Goal: Task Accomplishment & Management: Use online tool/utility

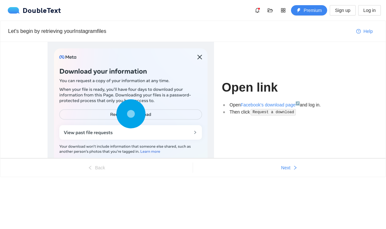
click at [182, 116] on div at bounding box center [130, 115] width 153 height 134
click at [171, 113] on div at bounding box center [130, 115] width 153 height 134
click at [295, 158] on div "Open link Open Facebook's download page ↗ and log in. Then click Request a down…" at bounding box center [192, 100] width 385 height 117
click at [295, 173] on button "Next" at bounding box center [289, 168] width 192 height 10
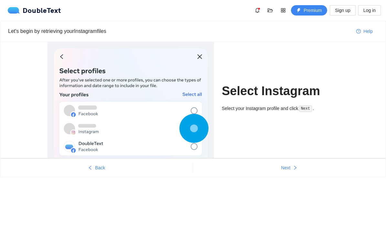
click at [297, 154] on div "Select Instagram Select your Instagram profile and click Next ." at bounding box center [280, 100] width 117 height 116
click at [293, 169] on icon "right" at bounding box center [295, 168] width 5 height 5
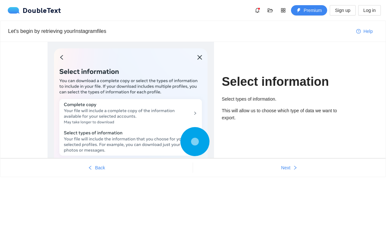
click at [296, 172] on button "Next" at bounding box center [289, 168] width 192 height 10
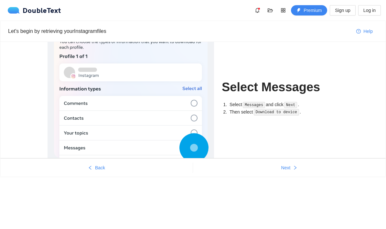
click at [287, 168] on span "Next" at bounding box center [285, 167] width 9 height 7
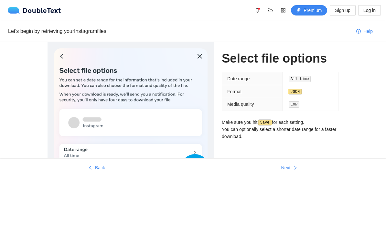
click at [286, 168] on span "Next" at bounding box center [285, 167] width 9 height 7
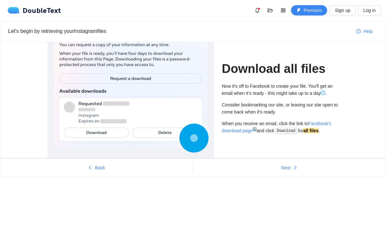
click at [289, 167] on span "Next" at bounding box center [285, 167] width 9 height 7
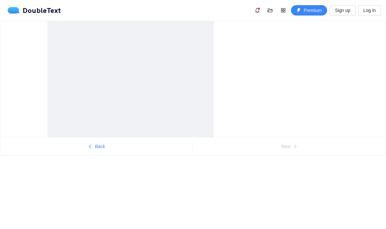
click at [288, 166] on div "Back Next" at bounding box center [193, 101] width 386 height 160
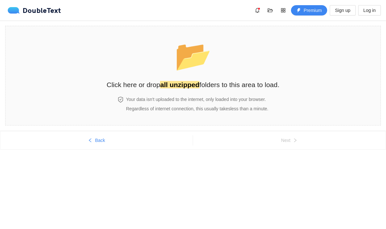
click at [293, 164] on div "Back Next" at bounding box center [193, 153] width 386 height 44
click at [86, 135] on button "Back" at bounding box center [96, 140] width 192 height 10
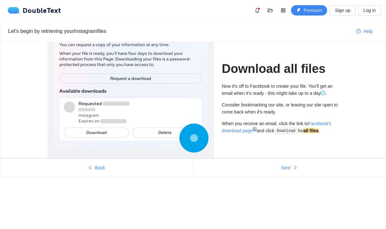
click at [86, 135] on div at bounding box center [130, 80] width 153 height 135
click at [91, 169] on icon "left" at bounding box center [90, 168] width 5 height 5
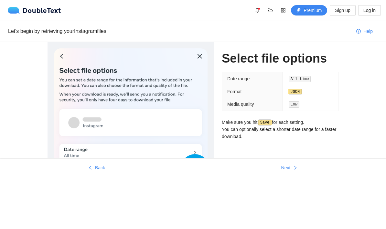
click at [90, 168] on icon "left" at bounding box center [90, 168] width 5 height 5
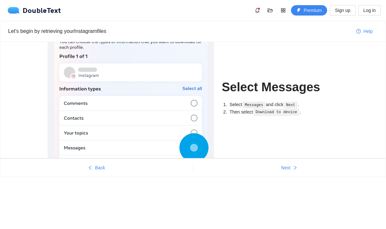
click at [87, 166] on button "Back" at bounding box center [96, 168] width 192 height 10
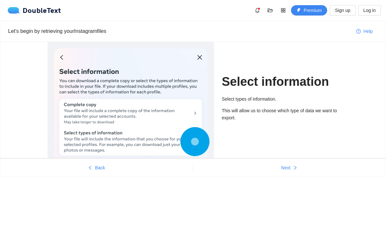
click at [87, 166] on button "Back" at bounding box center [96, 168] width 192 height 10
click at [88, 167] on icon "left" at bounding box center [90, 168] width 5 height 5
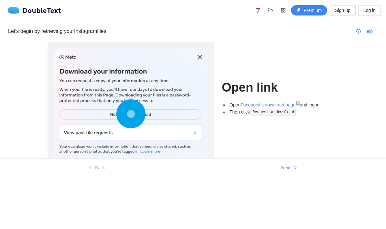
click at [293, 169] on icon "right" at bounding box center [295, 168] width 5 height 5
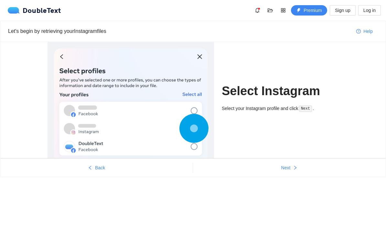
click at [81, 168] on button "Back" at bounding box center [96, 168] width 192 height 10
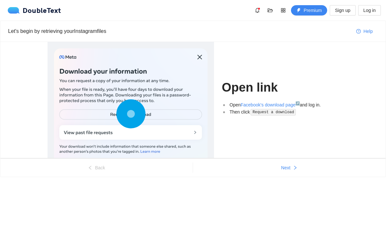
click at [290, 171] on span "Next" at bounding box center [285, 167] width 9 height 7
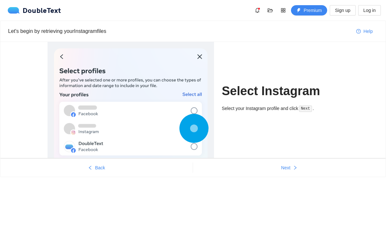
click at [287, 166] on span "Next" at bounding box center [285, 167] width 9 height 7
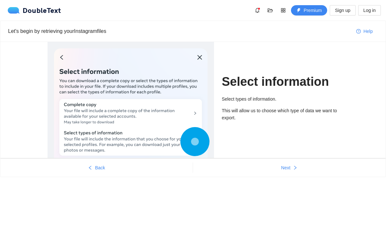
click at [293, 165] on button "Next" at bounding box center [289, 168] width 192 height 10
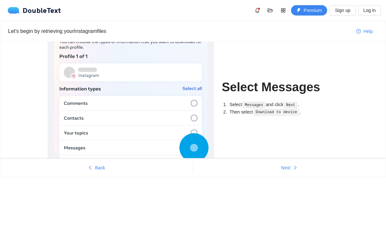
click at [95, 172] on button "Back" at bounding box center [96, 168] width 192 height 10
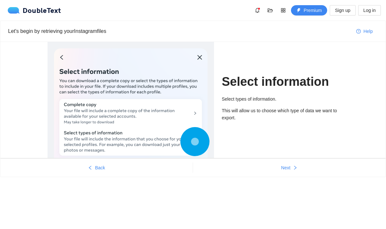
click at [96, 173] on ul "Back Next" at bounding box center [192, 168] width 385 height 18
click at [86, 169] on button "Back" at bounding box center [96, 168] width 192 height 10
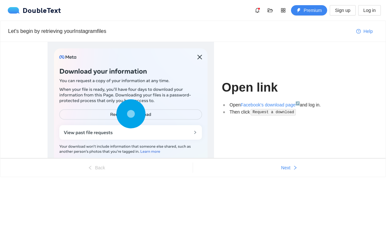
click at [288, 170] on span "Next" at bounding box center [285, 167] width 9 height 7
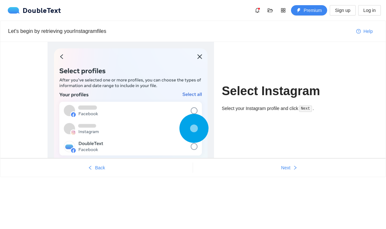
click at [288, 170] on span "Next" at bounding box center [285, 167] width 9 height 7
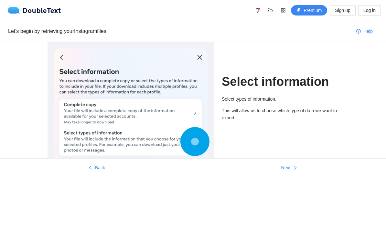
click at [290, 165] on span "Next" at bounding box center [285, 167] width 9 height 7
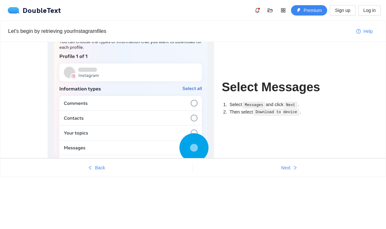
click at [290, 165] on span "Next" at bounding box center [285, 167] width 9 height 7
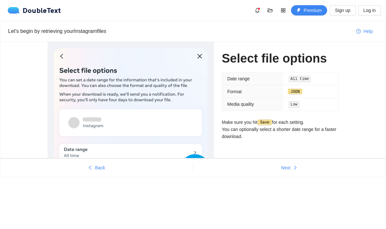
click at [293, 165] on button "Next" at bounding box center [289, 168] width 192 height 10
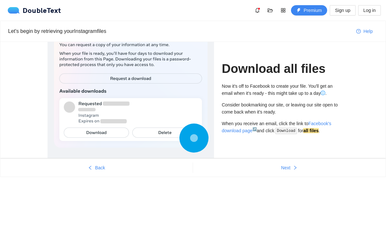
click at [298, 163] on button "Next" at bounding box center [289, 168] width 192 height 10
click at [298, 163] on div "Let's begin by retrieving your Instagram files Help Download all files Now it's…" at bounding box center [193, 111] width 386 height 181
